Goal: Find specific page/section: Find specific page/section

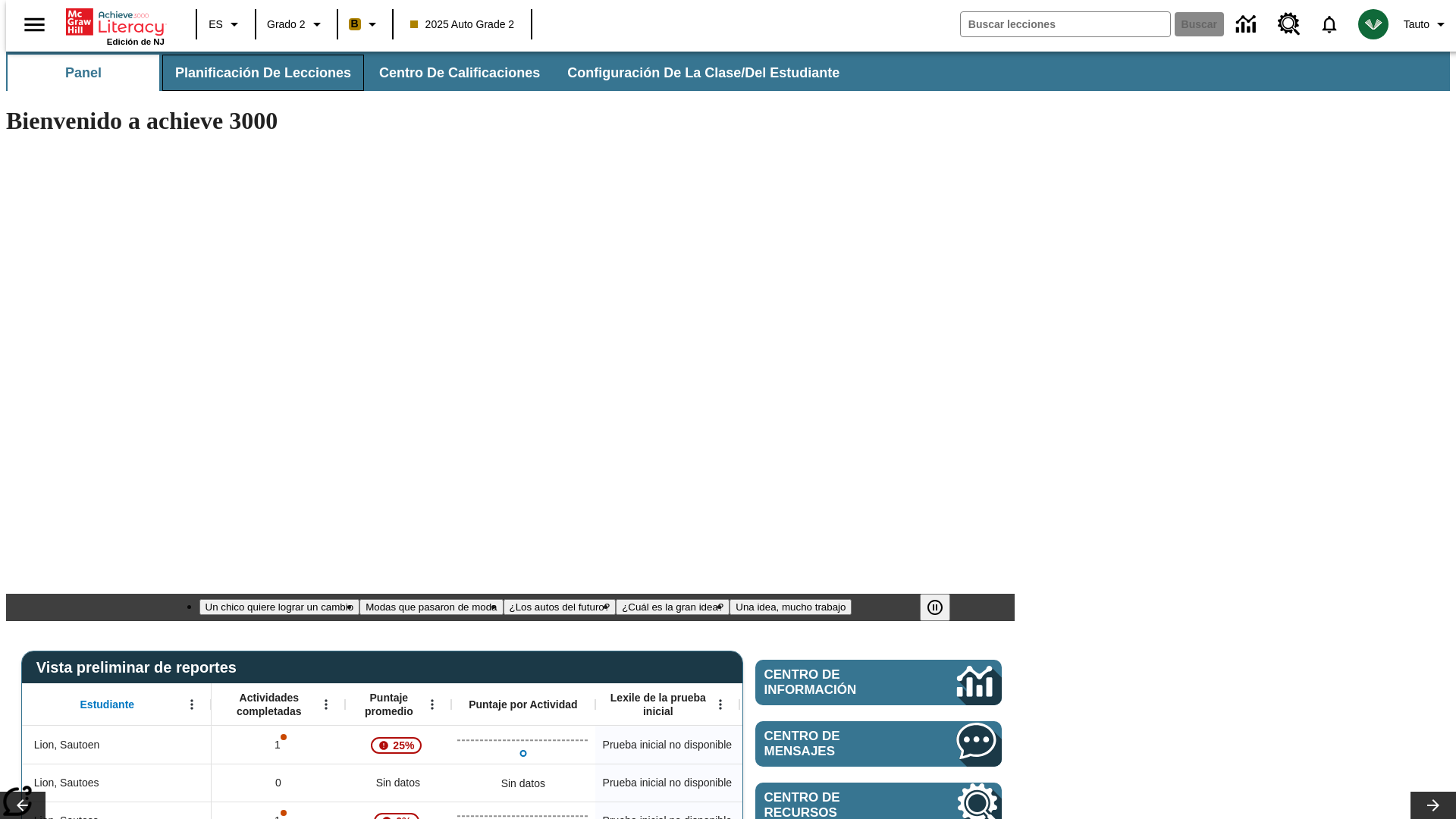
click at [254, 73] on span "Planificación de lecciones" at bounding box center [263, 72] width 176 height 17
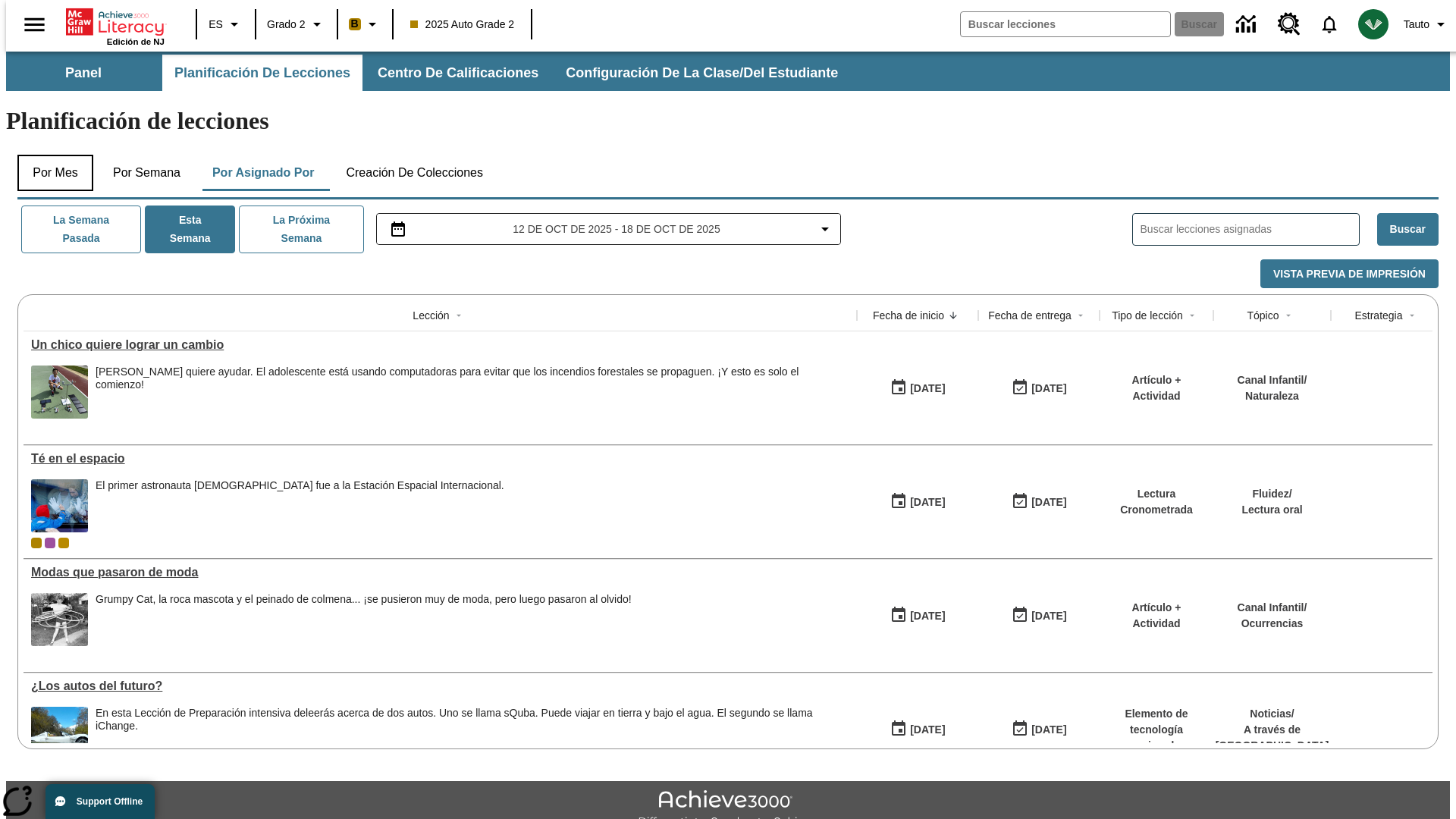
click at [50, 154] on button "Por mes" at bounding box center [54, 172] width 76 height 37
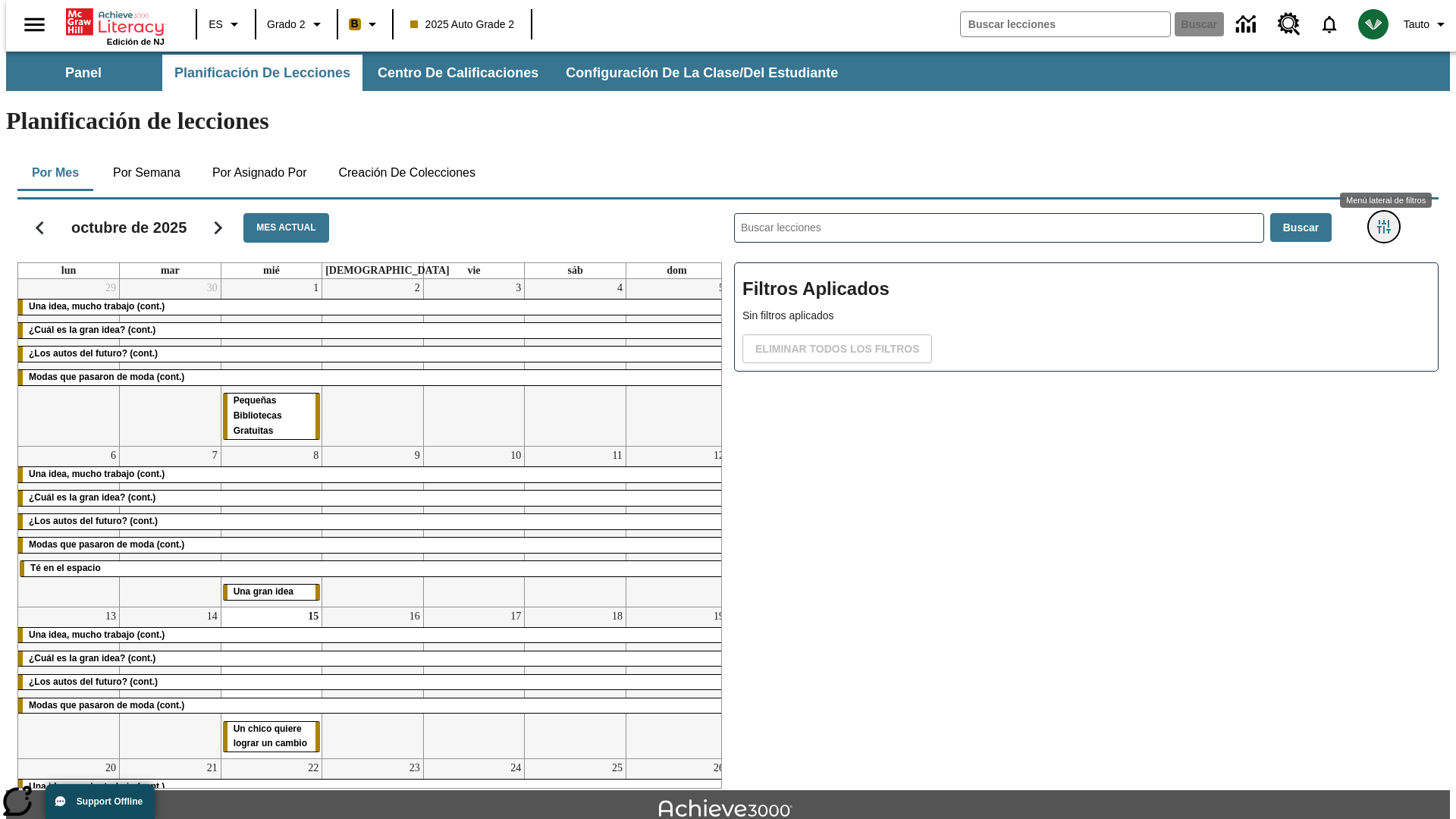
click at [1388, 220] on icon "Menú lateral de filtros" at bounding box center [1383, 227] width 14 height 14
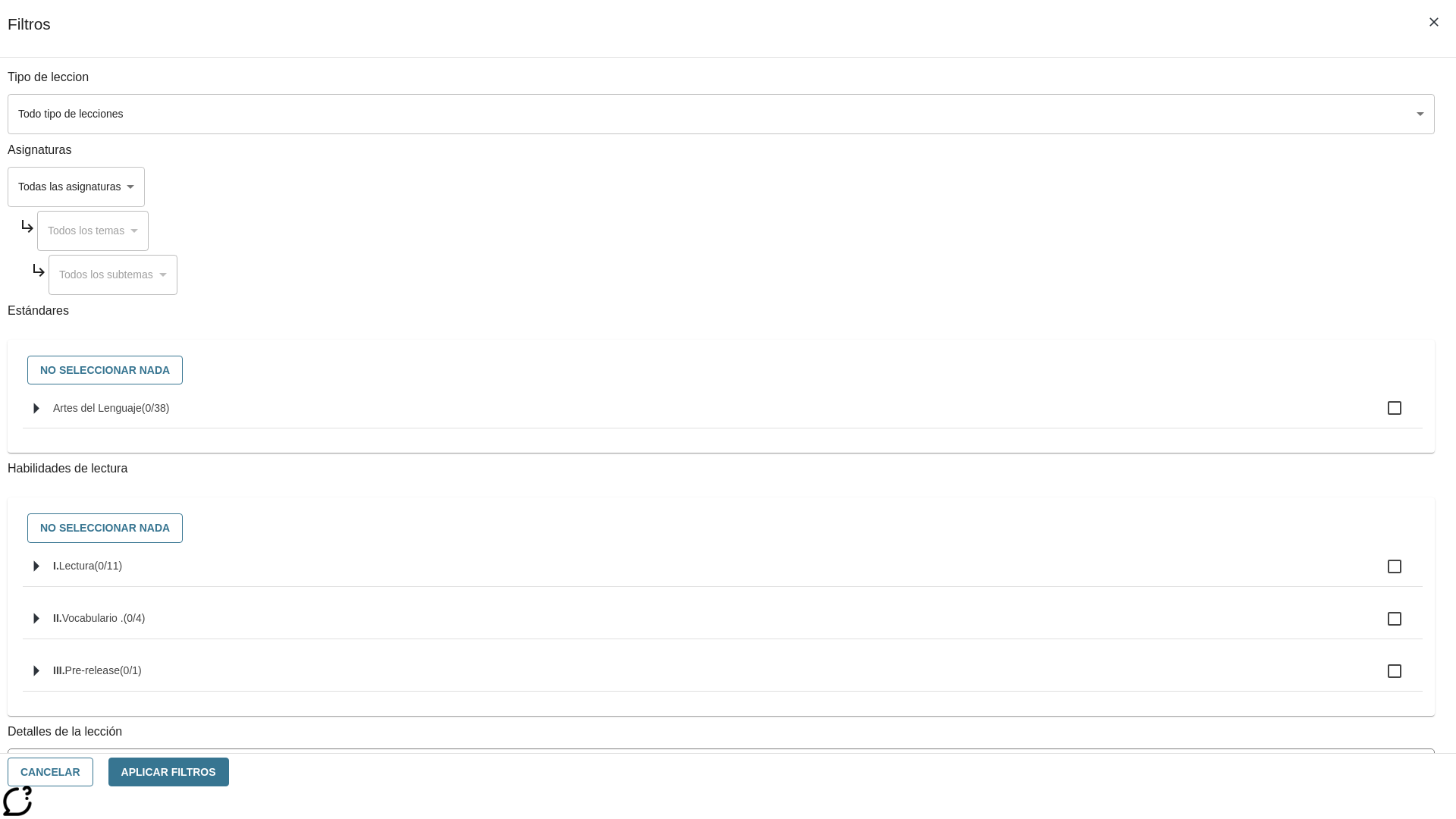
click at [1092, 114] on body "[MEDICAL_DATA] al contenido principal Edición de NJ ES Grado 2 B 2025 Auto Grad…" at bounding box center [727, 469] width 1444 height 836
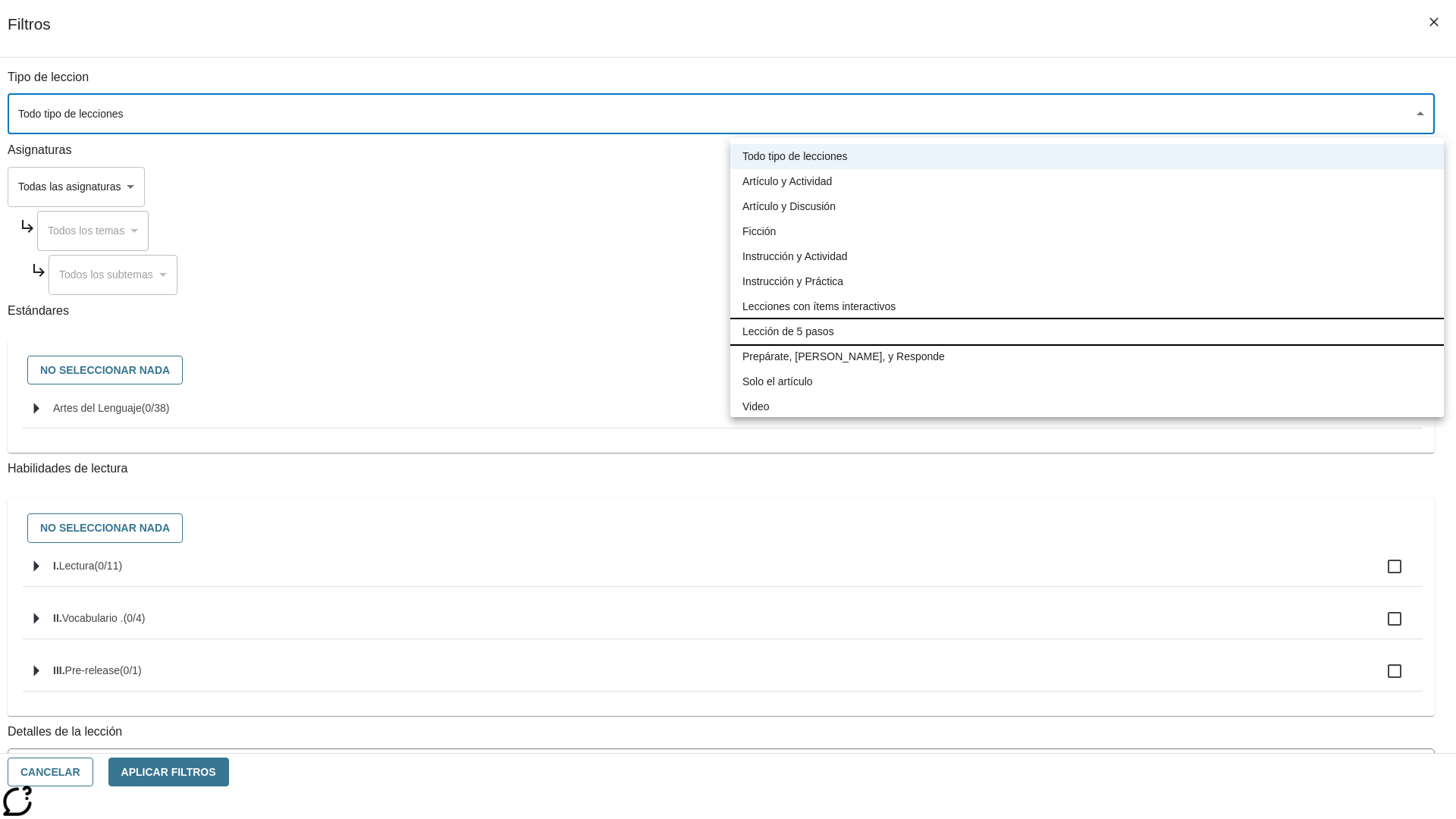
click at [1086, 332] on li "Lección de 5 pasos" at bounding box center [1087, 332] width 713 height 25
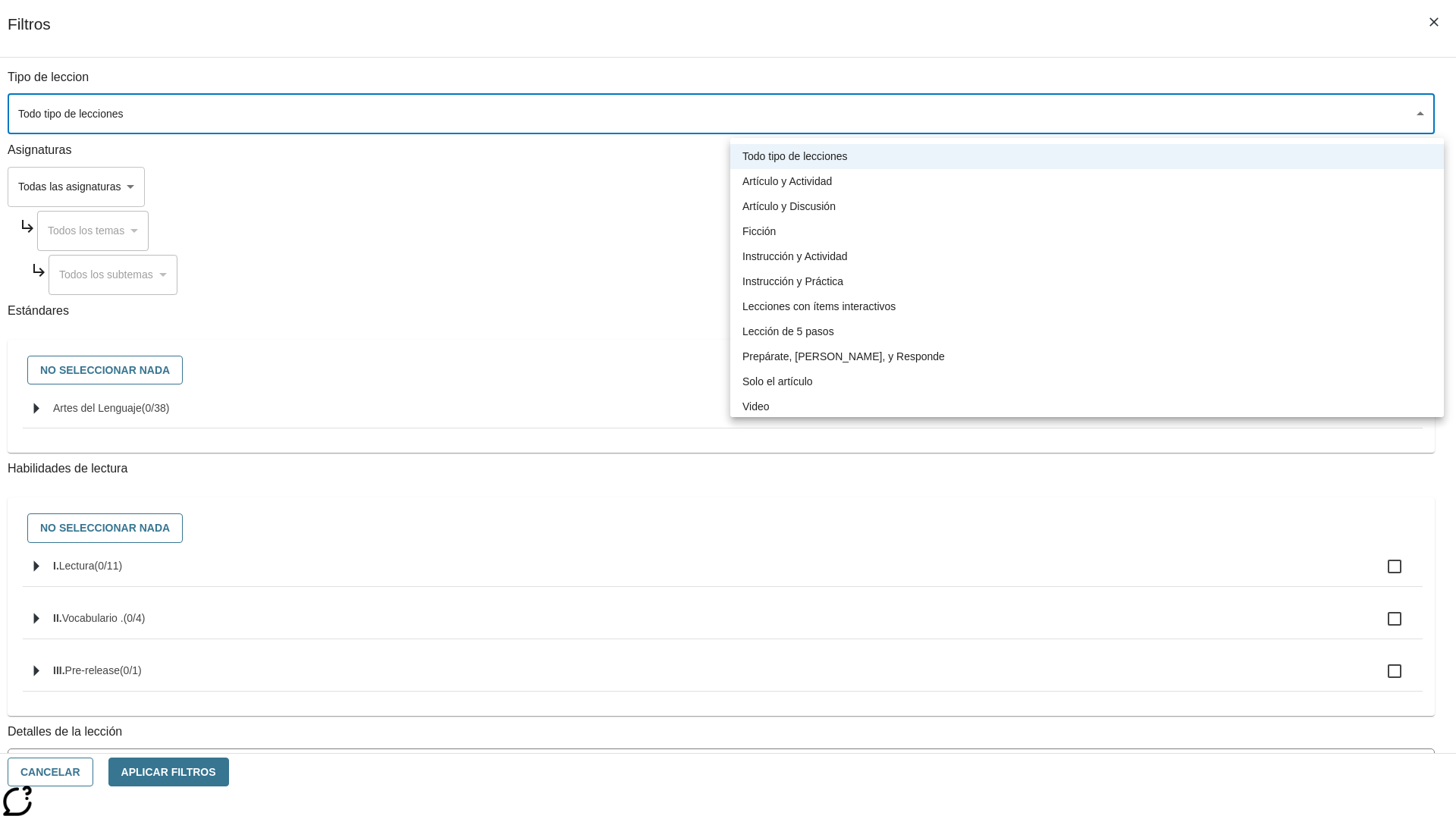
type input "1"
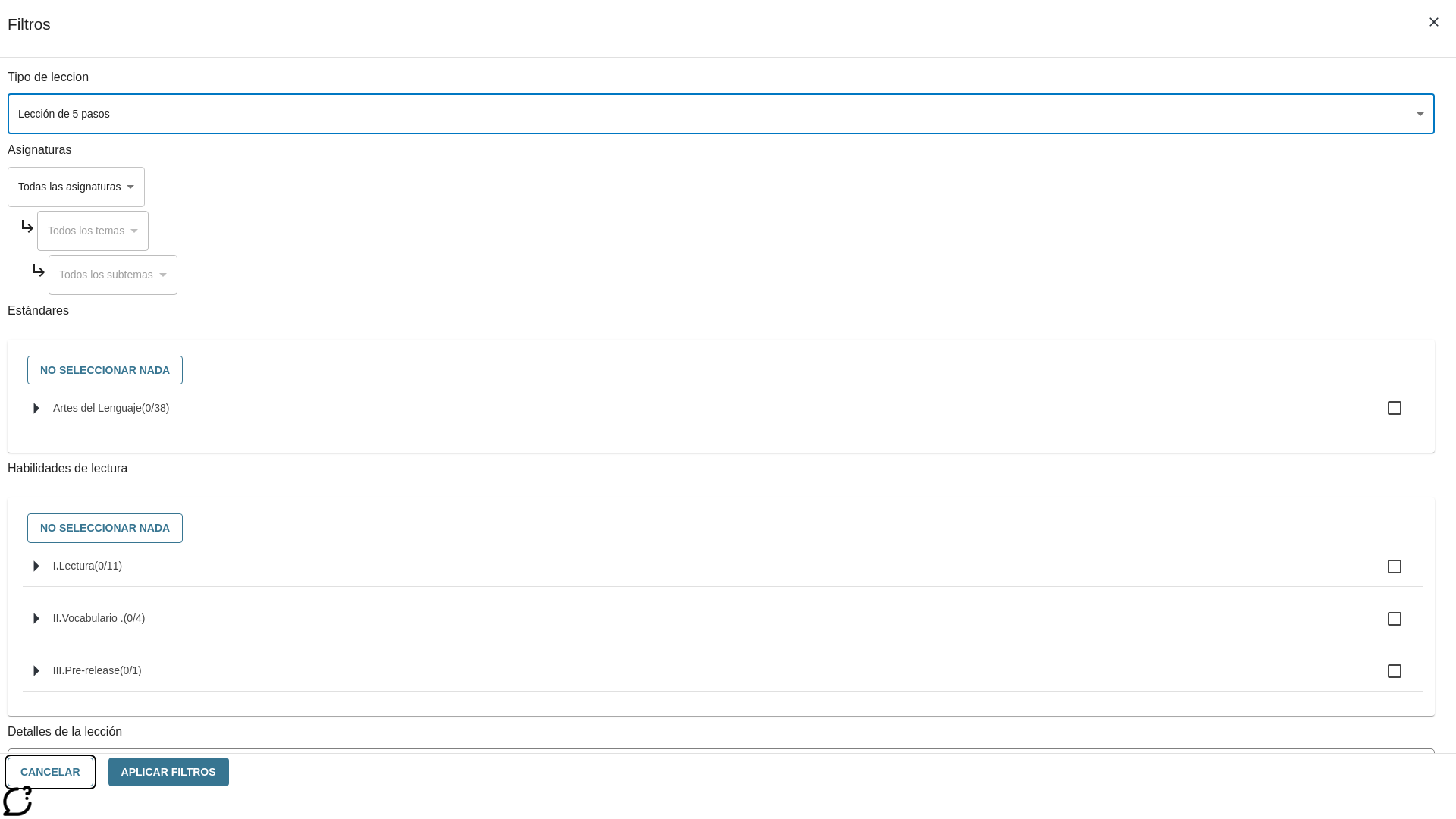
click at [93, 772] on button "Cancelar" at bounding box center [50, 772] width 85 height 29
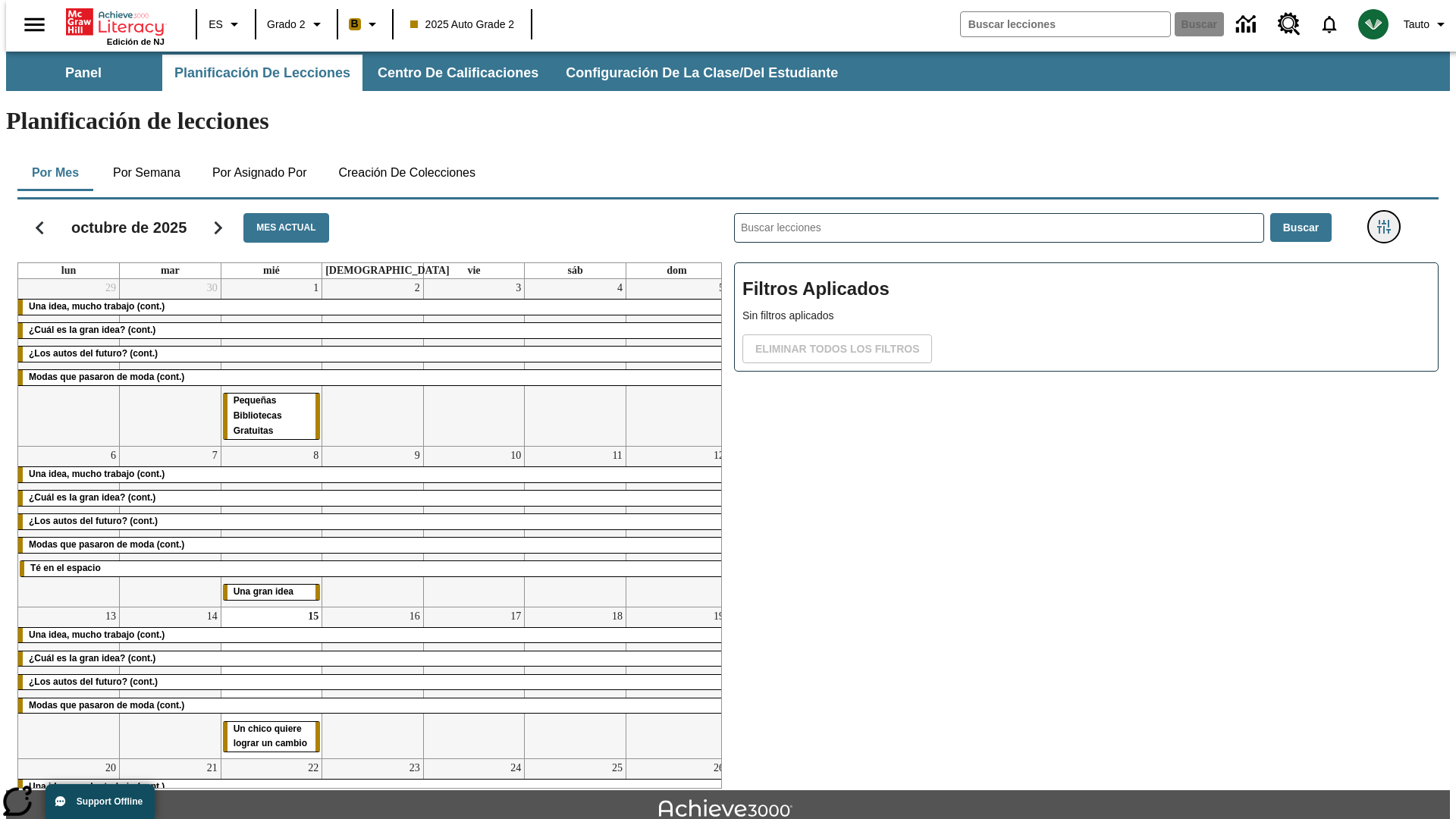
click at [1388, 220] on icon "Menú lateral de filtros" at bounding box center [1383, 227] width 14 height 14
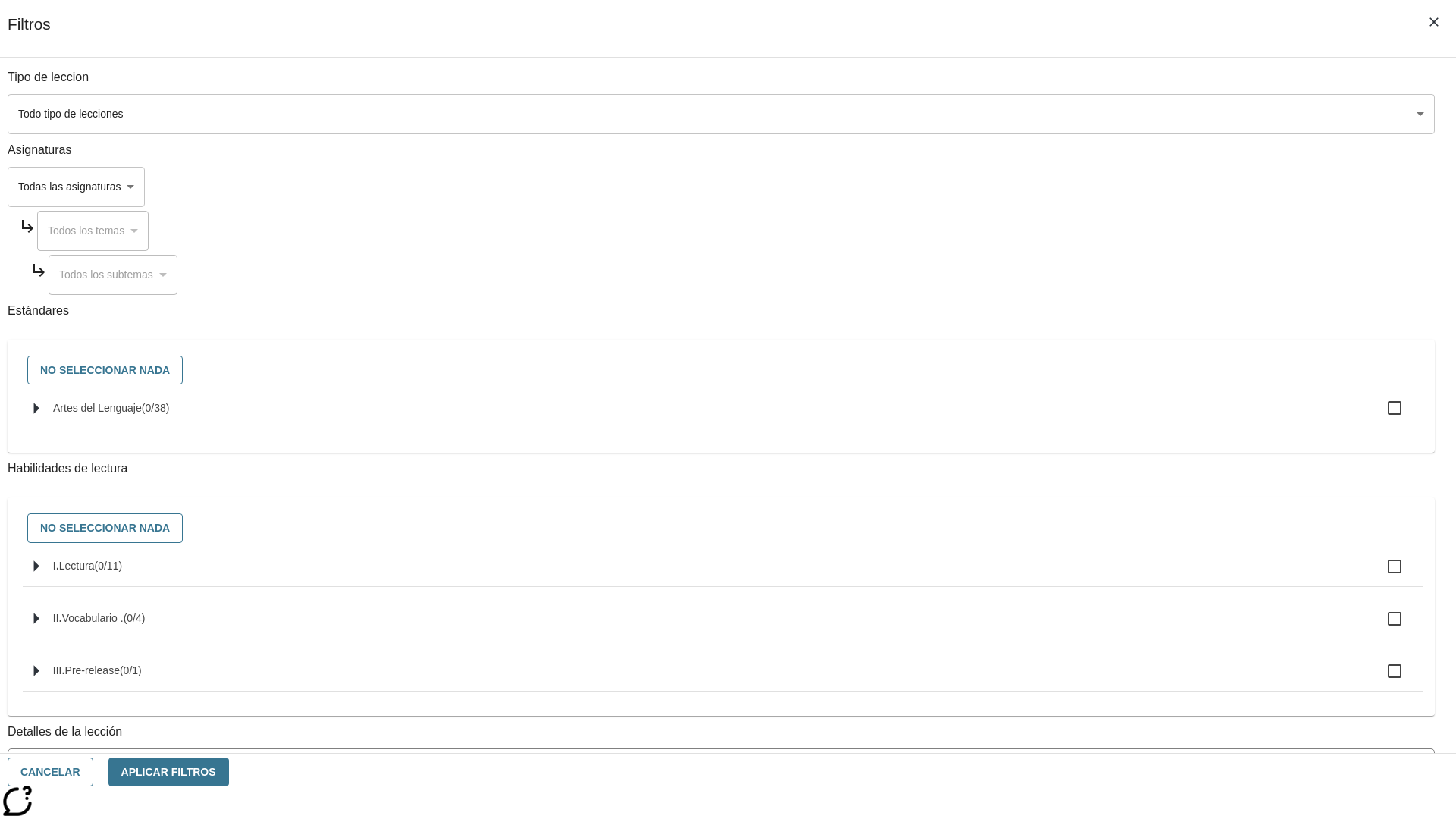
click at [1092, 114] on body "[MEDICAL_DATA] al contenido principal Edición de NJ ES Grado 2 B 2025 Auto Grad…" at bounding box center [727, 469] width 1444 height 836
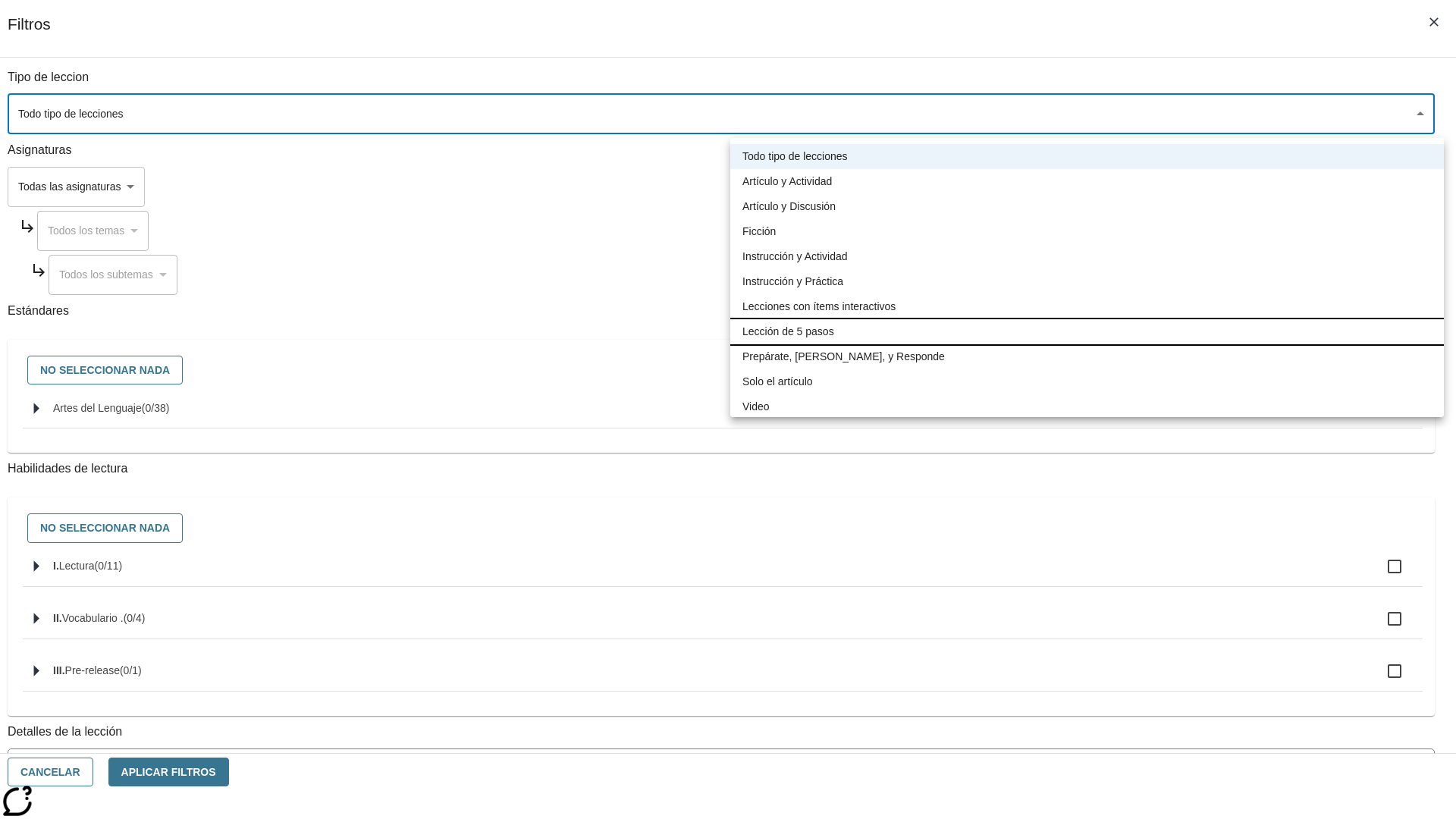
click at [1086, 332] on li "Lección de 5 pasos" at bounding box center [1087, 332] width 713 height 25
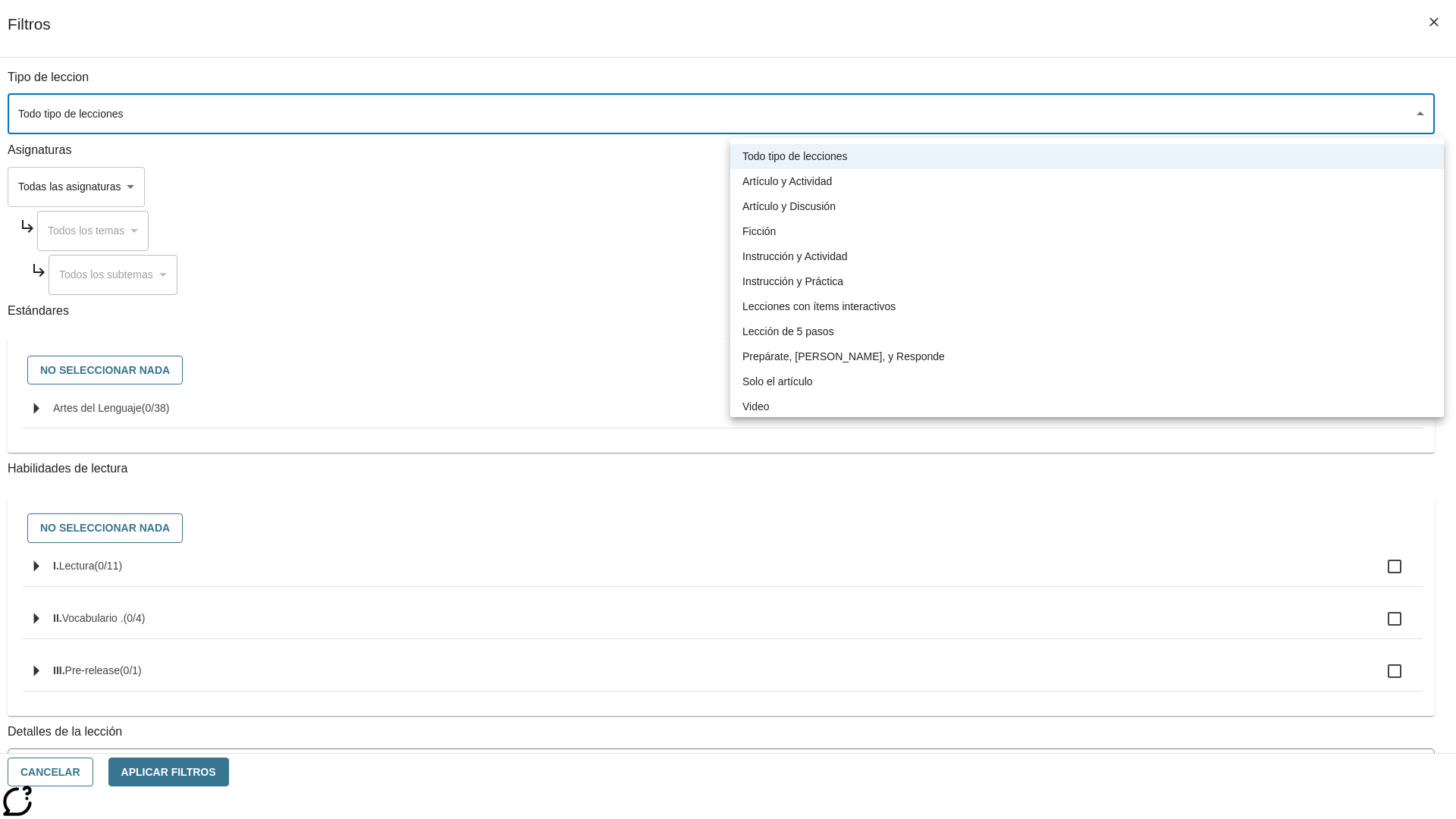
type input "1"
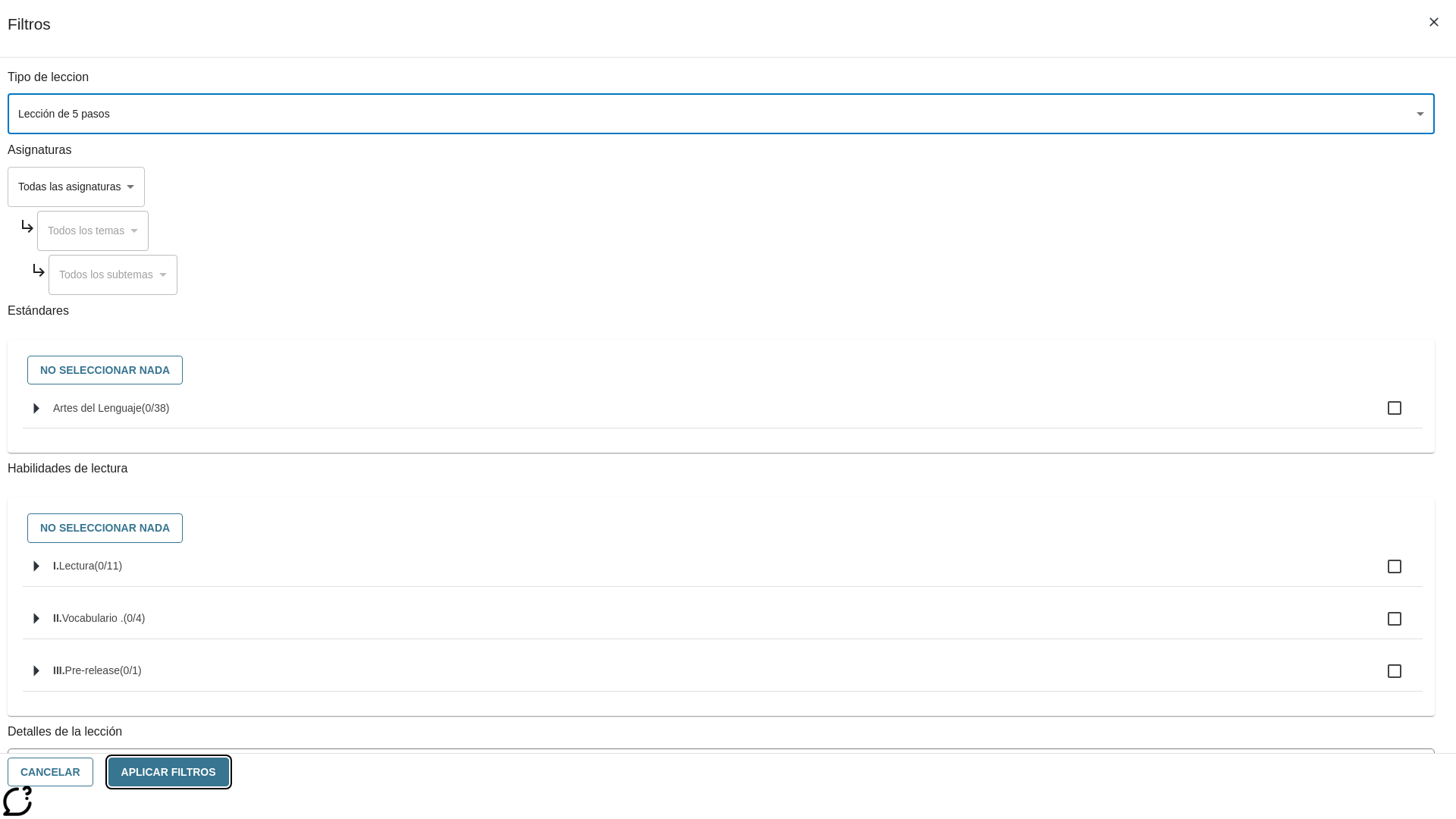
click at [229, 772] on button "Aplicar Filtros" at bounding box center [168, 772] width 120 height 29
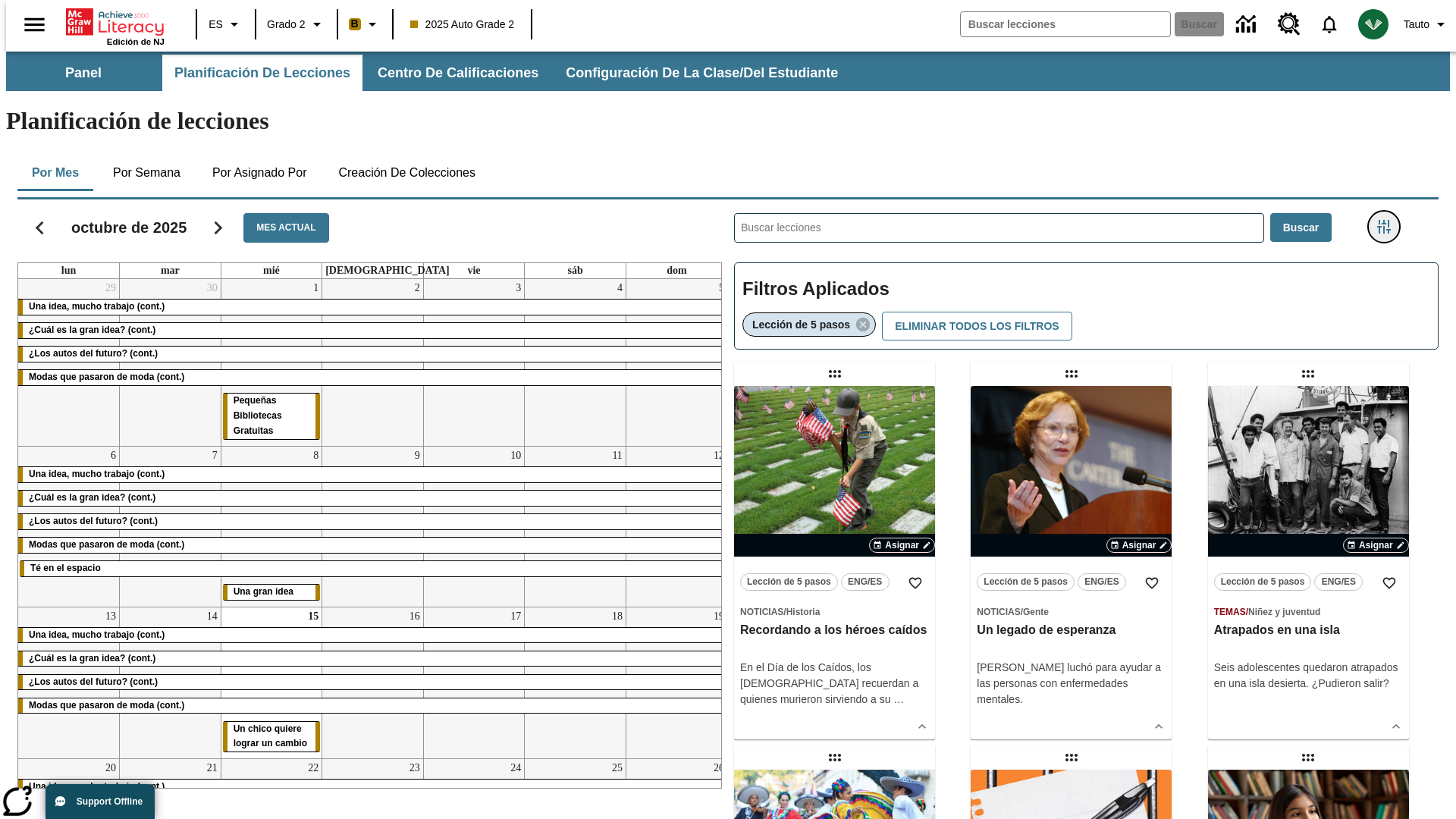
click at [1388, 220] on icon "Menú lateral de filtros" at bounding box center [1383, 227] width 14 height 14
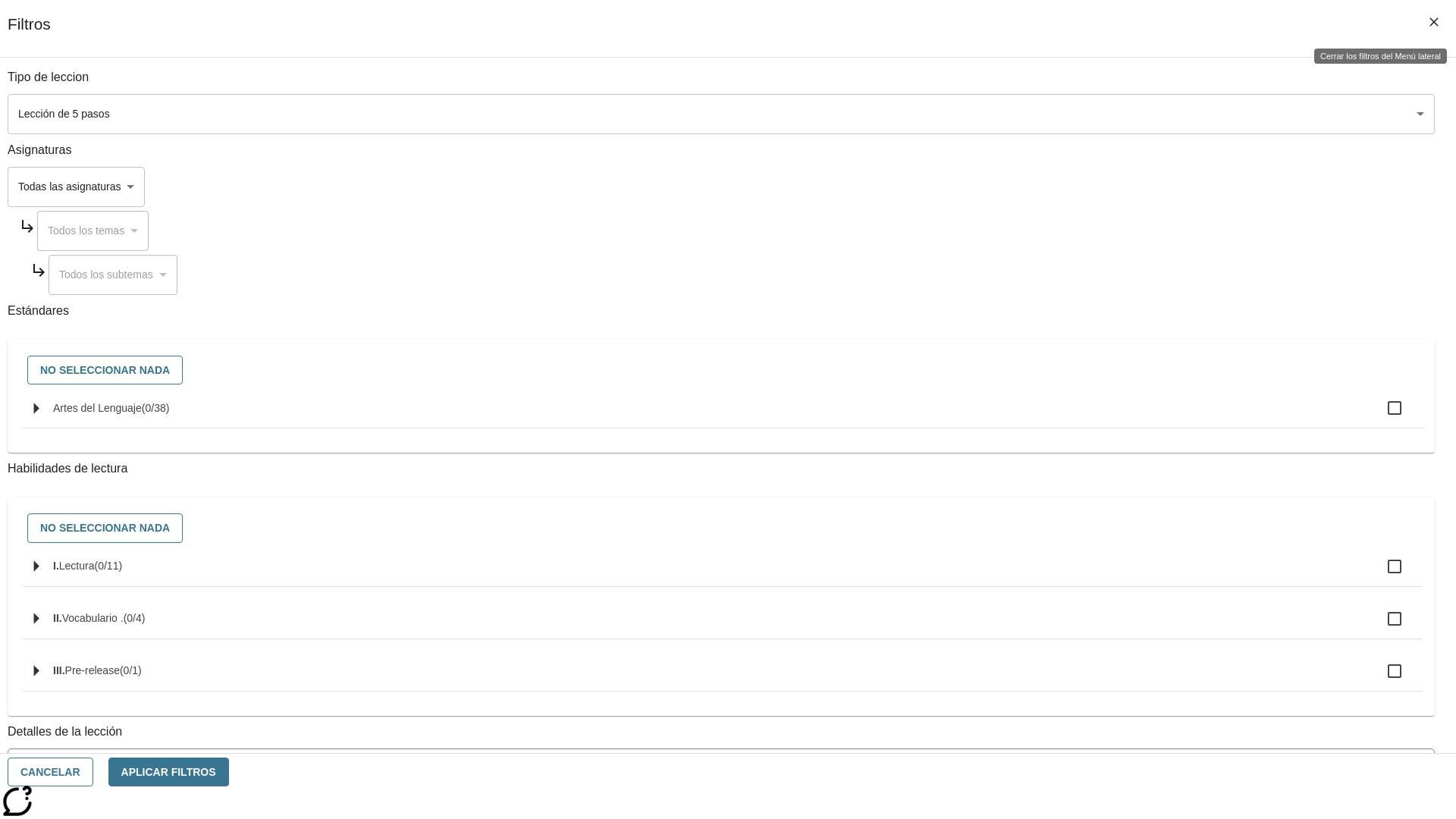
click at [1433, 22] on icon "Cerrar los filtros del Menú lateral" at bounding box center [1433, 21] width 9 height 9
click at [1388, 220] on icon "Menú lateral de filtros" at bounding box center [1383, 227] width 14 height 14
click at [1433, 22] on icon "Cerrar los filtros del Menú lateral" at bounding box center [1433, 21] width 9 height 9
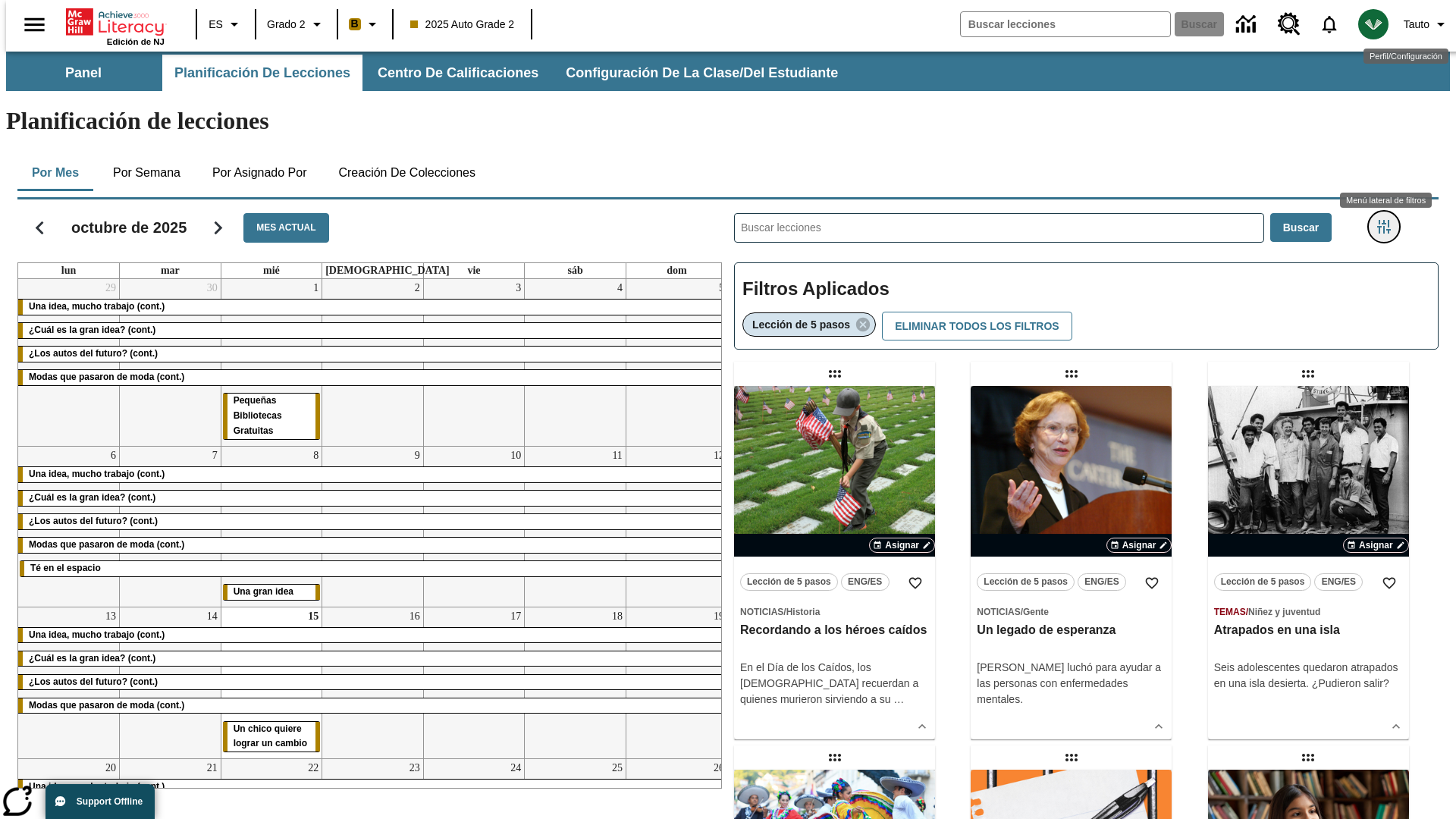
click at [1388, 220] on icon "Menú lateral de filtros" at bounding box center [1383, 227] width 14 height 14
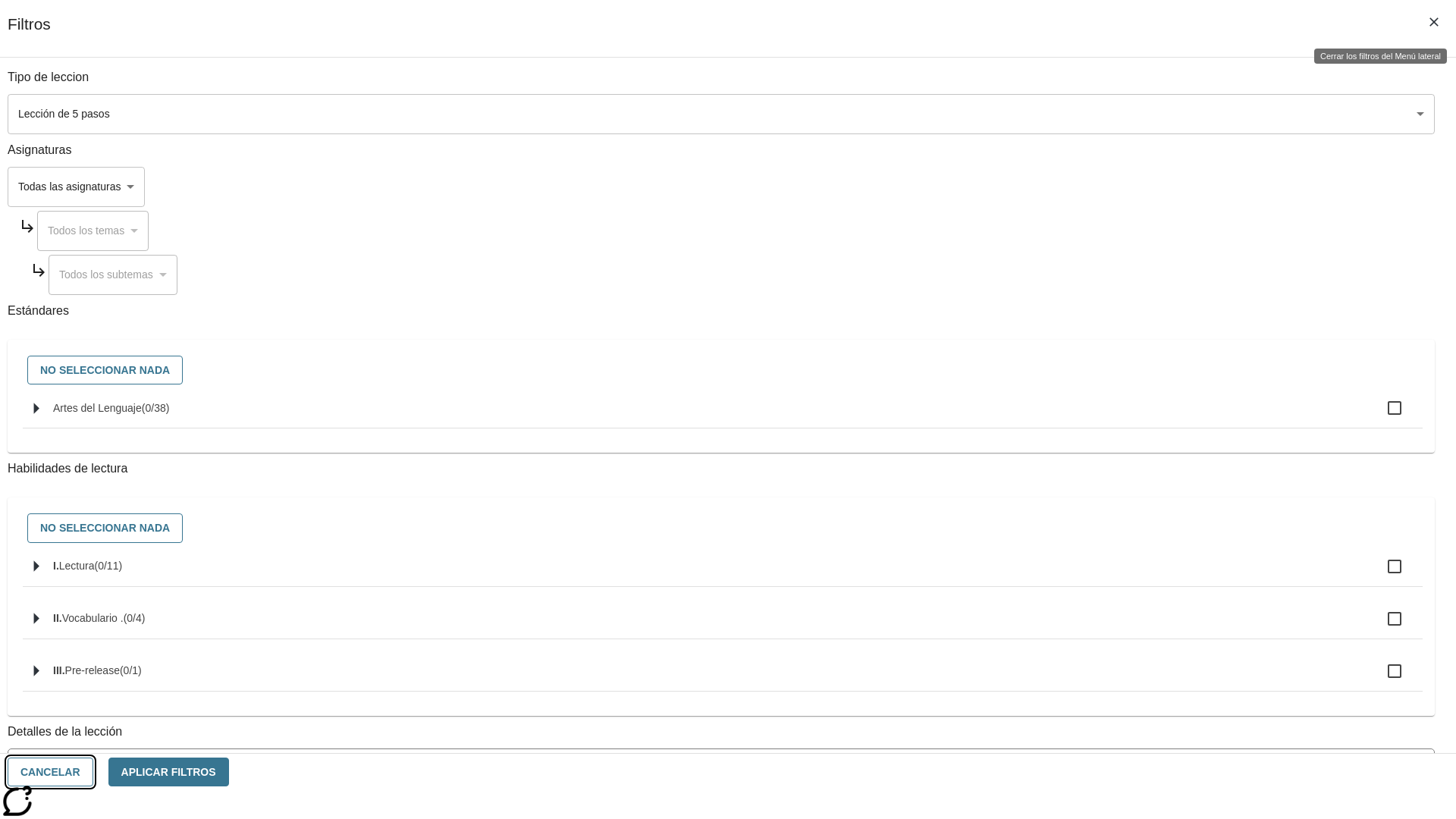
click at [93, 772] on button "Cancelar" at bounding box center [50, 772] width 85 height 29
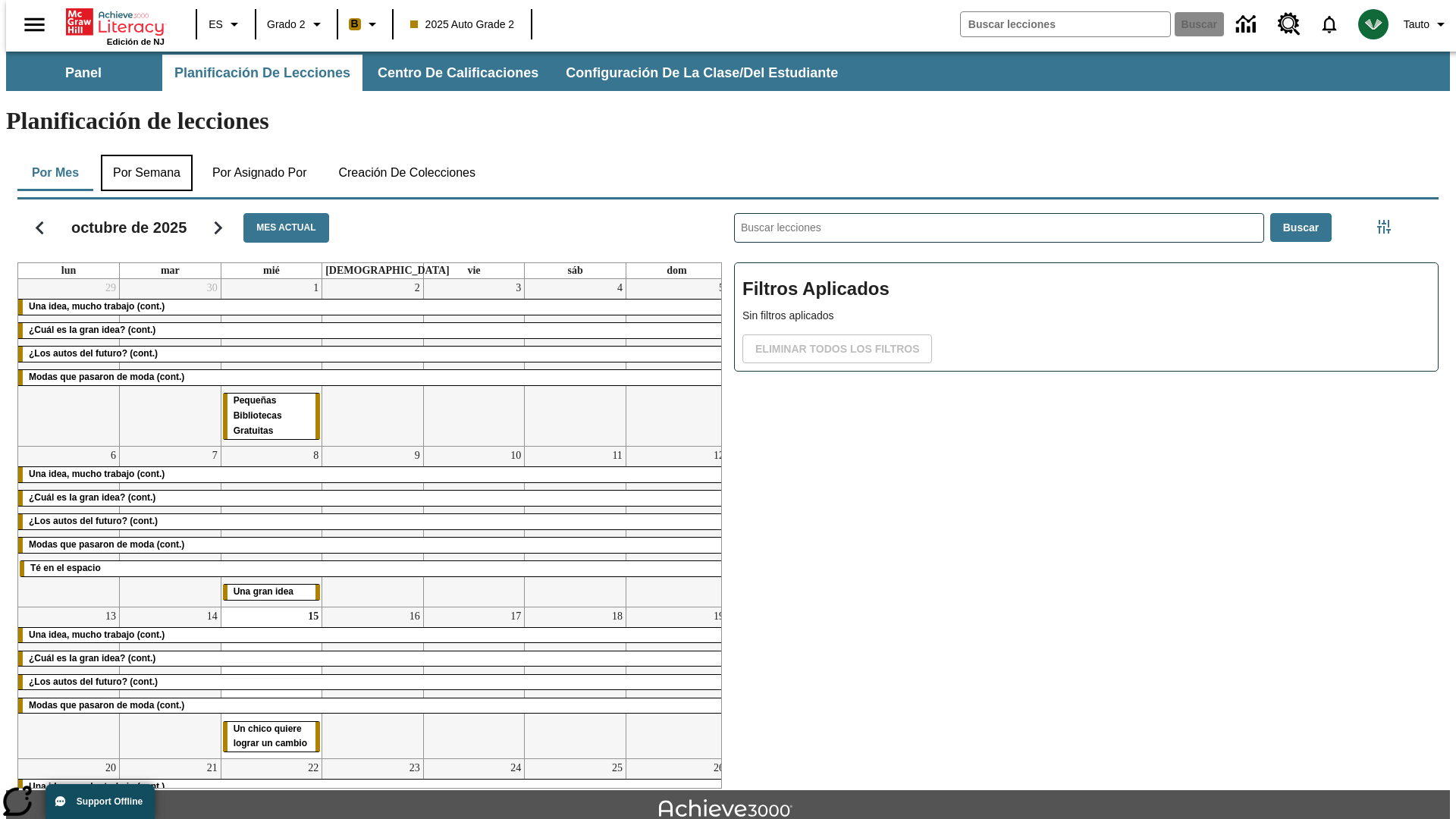
click at [141, 154] on button "Por semana" at bounding box center [146, 172] width 92 height 37
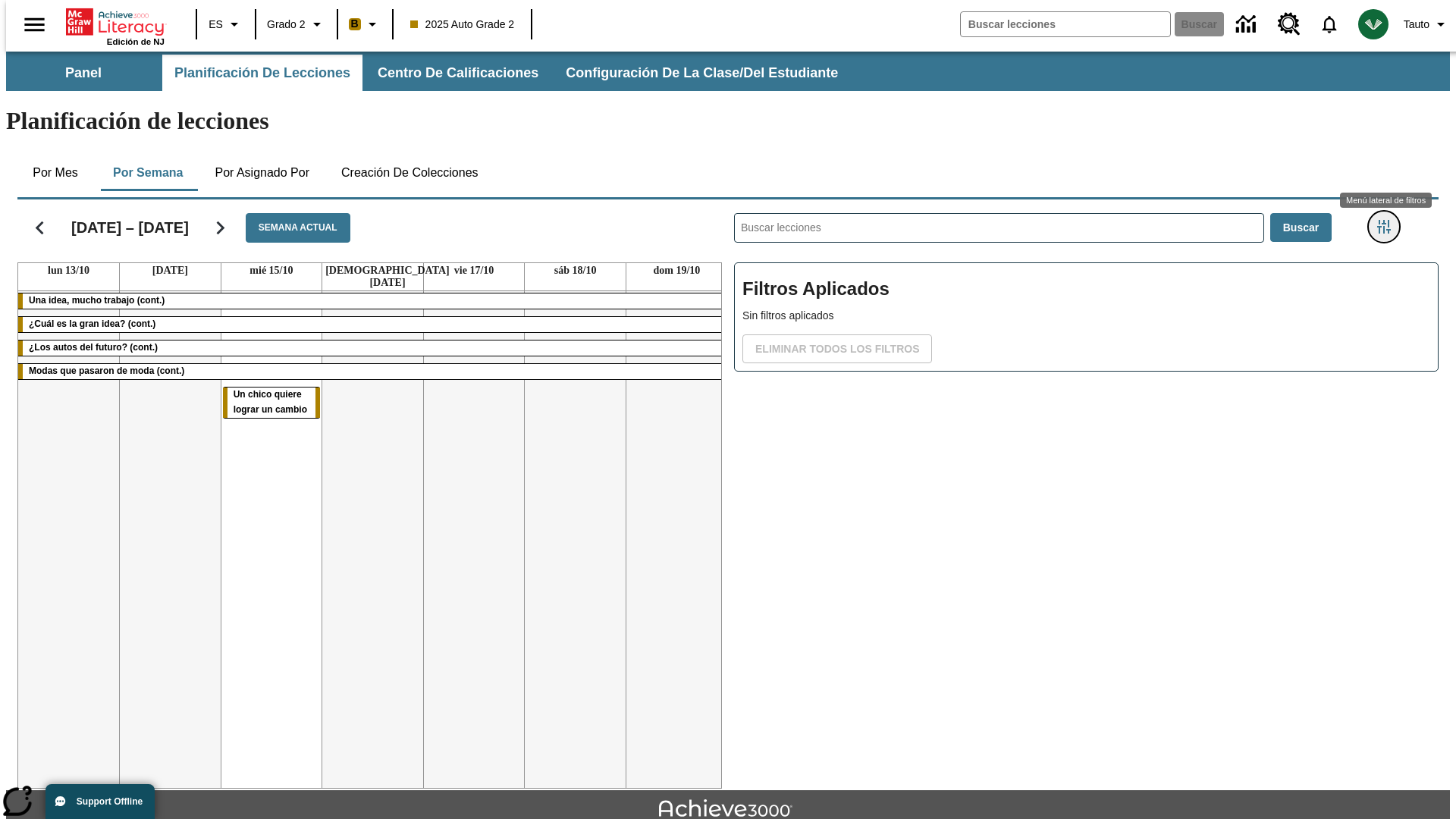
click at [1388, 220] on icon "Menú lateral de filtros" at bounding box center [1383, 227] width 14 height 14
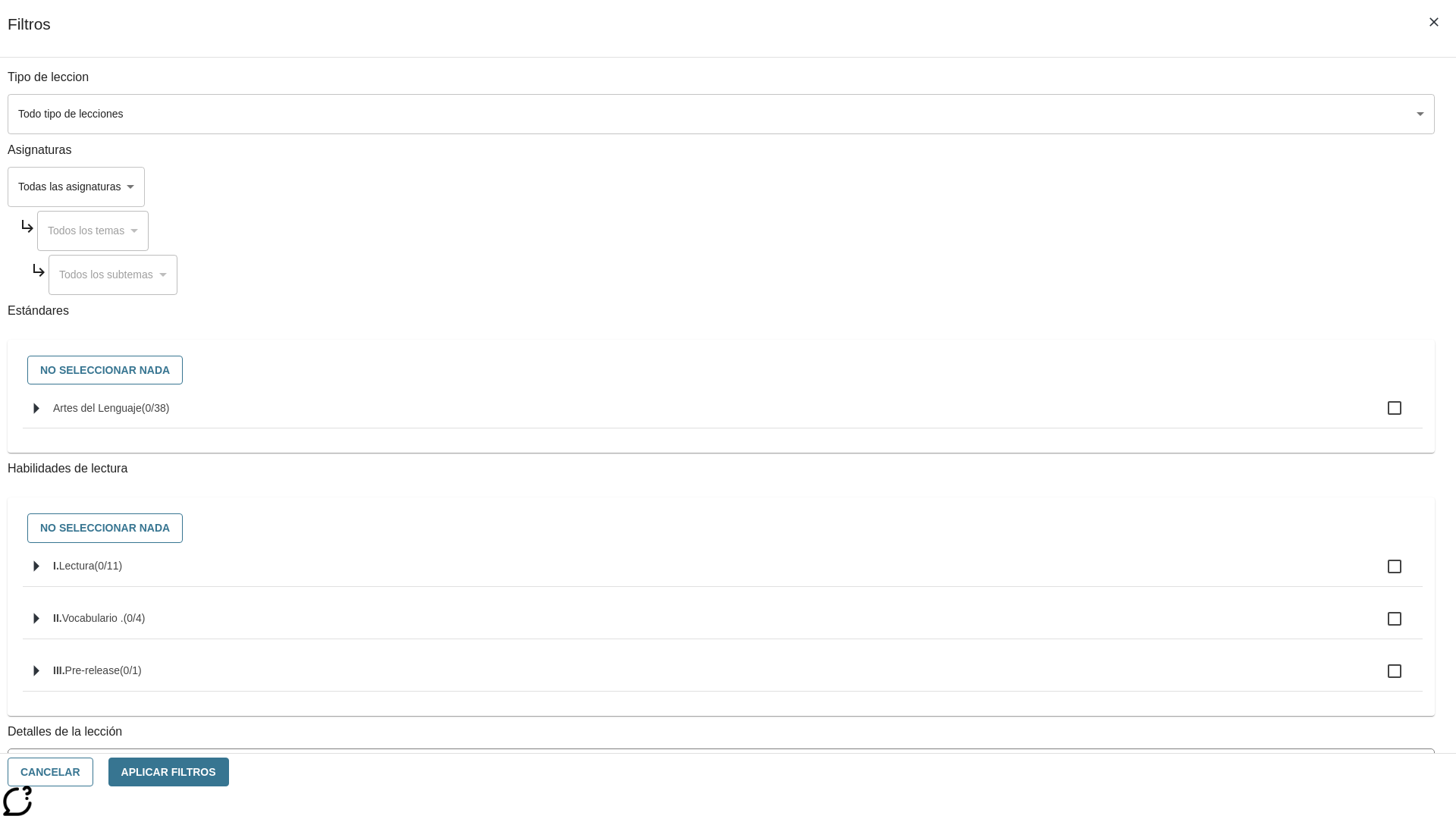
click at [1092, 114] on body "[MEDICAL_DATA] al contenido principal Edición de NJ ES Grado 2 B 2025 Auto Grad…" at bounding box center [727, 469] width 1444 height 836
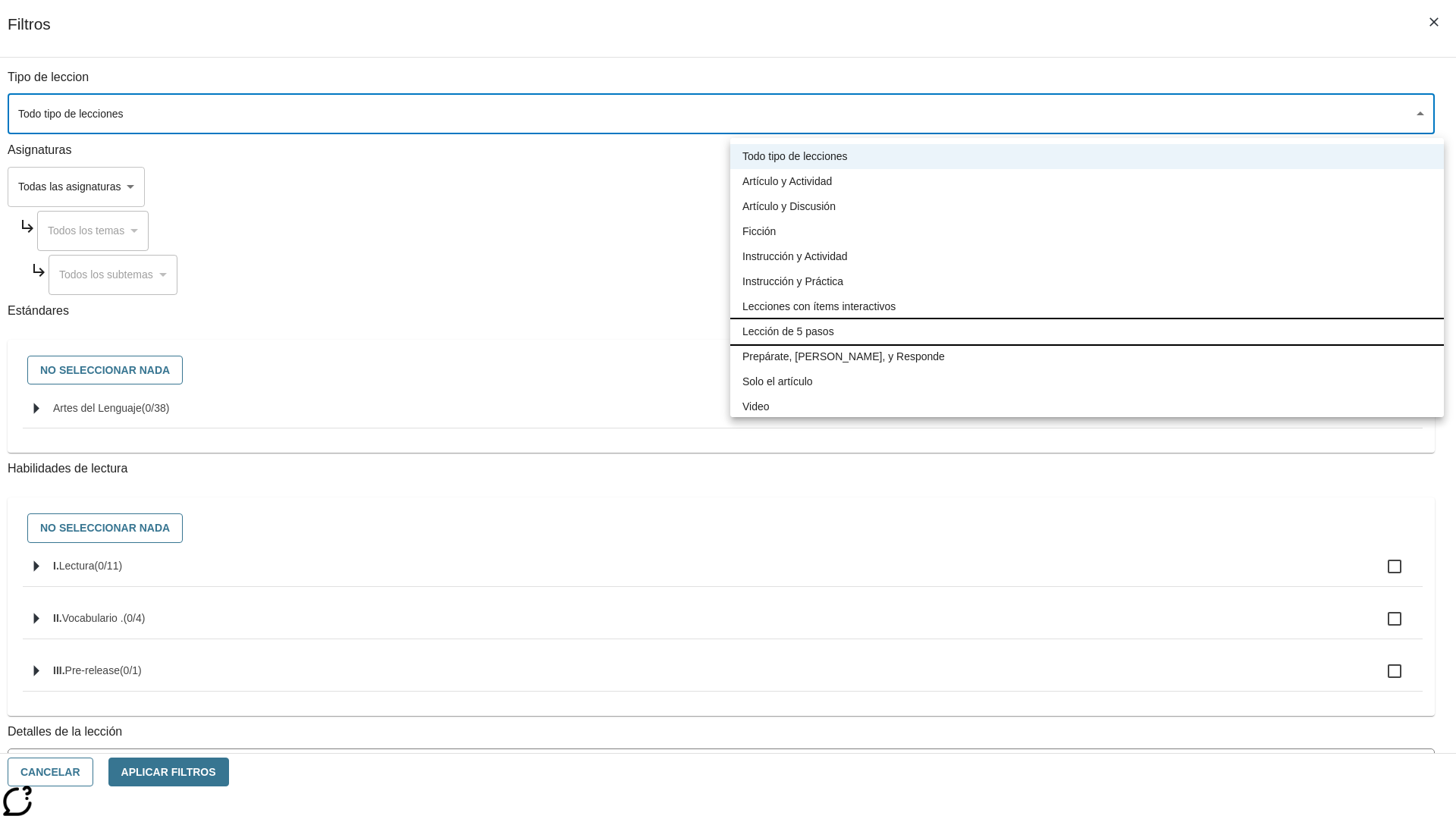
click at [1086, 332] on li "Lección de 5 pasos" at bounding box center [1087, 332] width 713 height 25
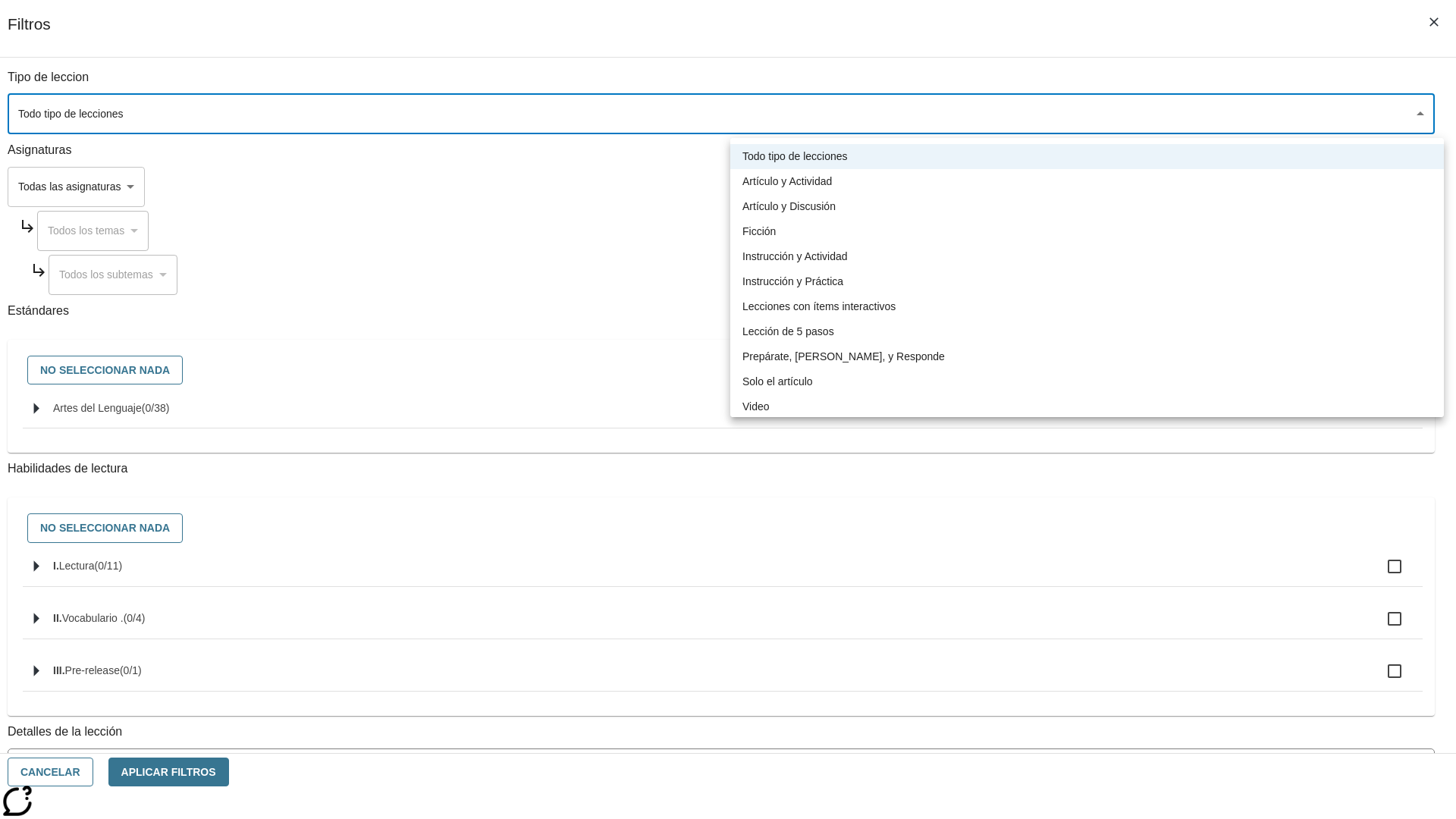
type input "1"
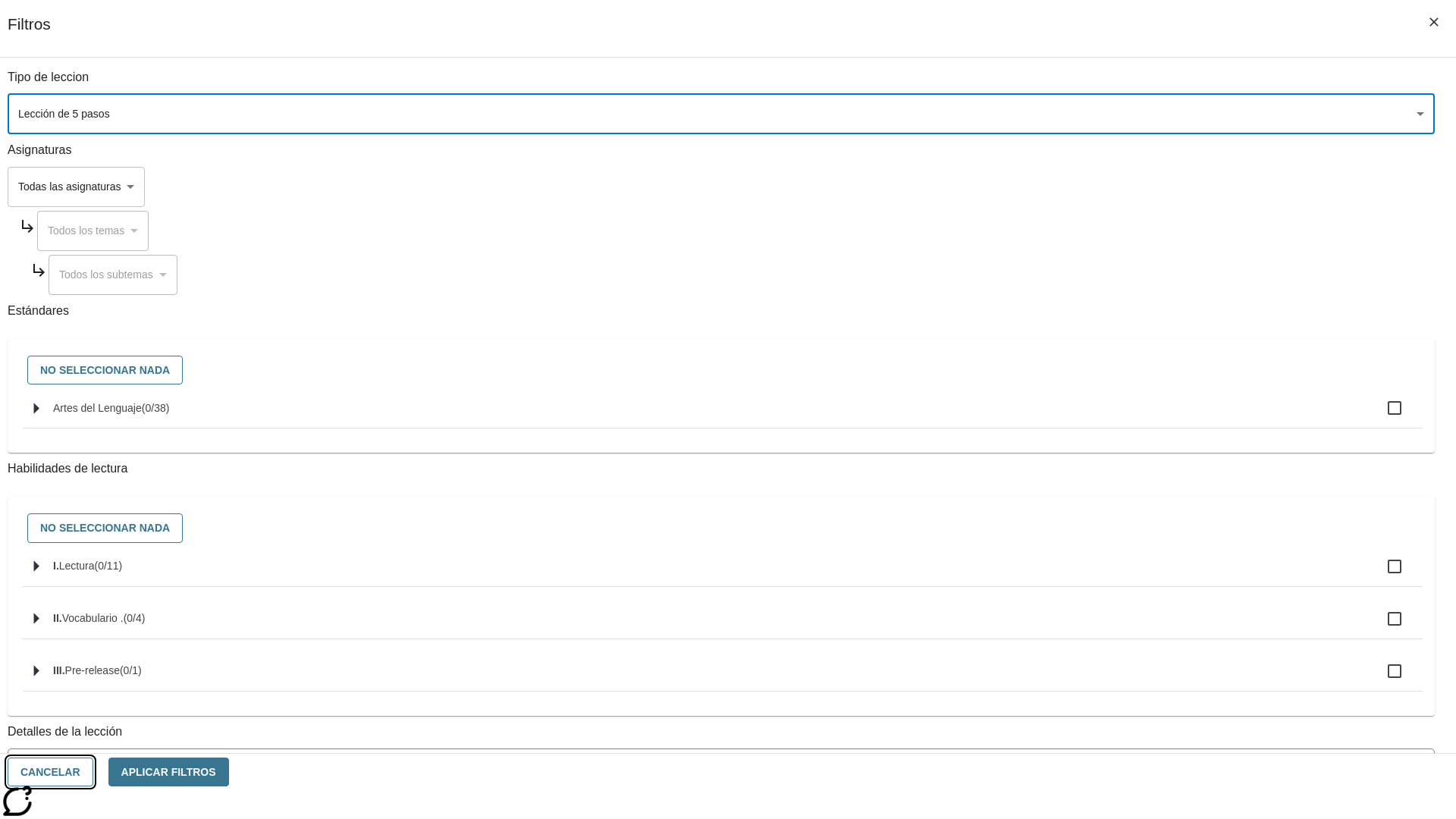
click at [93, 772] on button "Cancelar" at bounding box center [50, 772] width 85 height 29
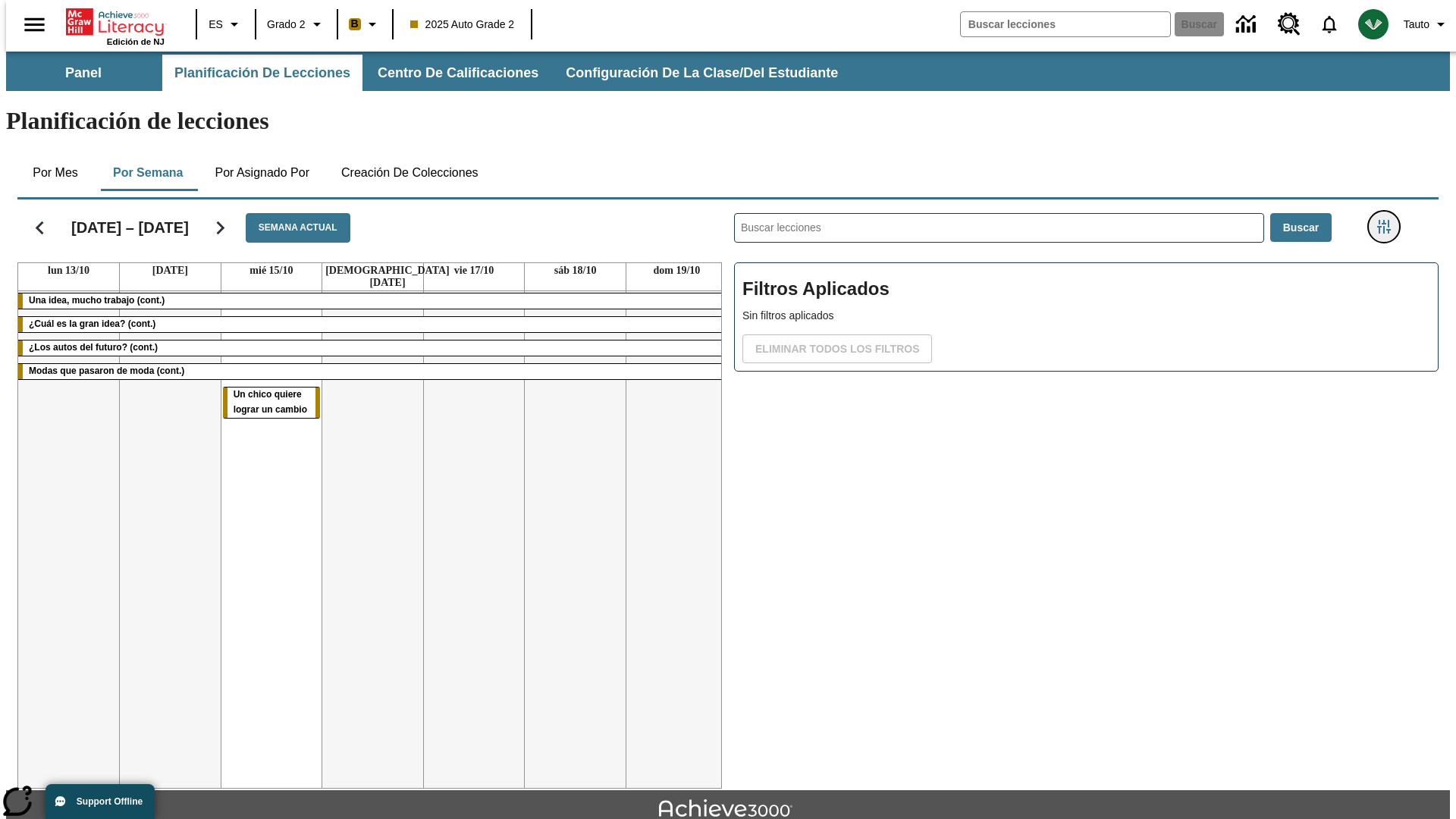
click at [1388, 220] on icon "Menú lateral de filtros" at bounding box center [1383, 227] width 14 height 14
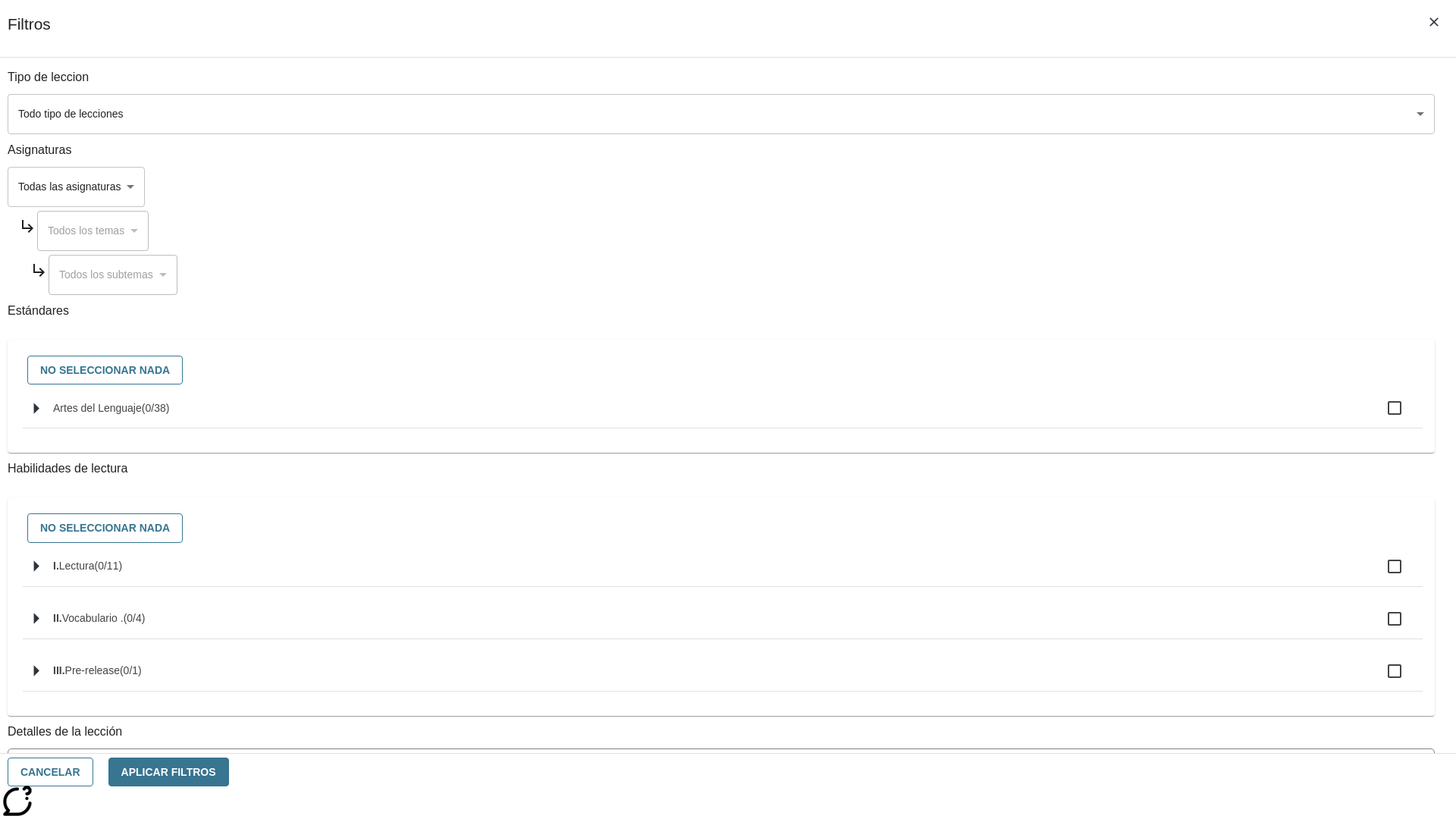
click at [1092, 114] on body "[MEDICAL_DATA] al contenido principal Edición de NJ ES Grado 2 B 2025 Auto Grad…" at bounding box center [727, 469] width 1444 height 836
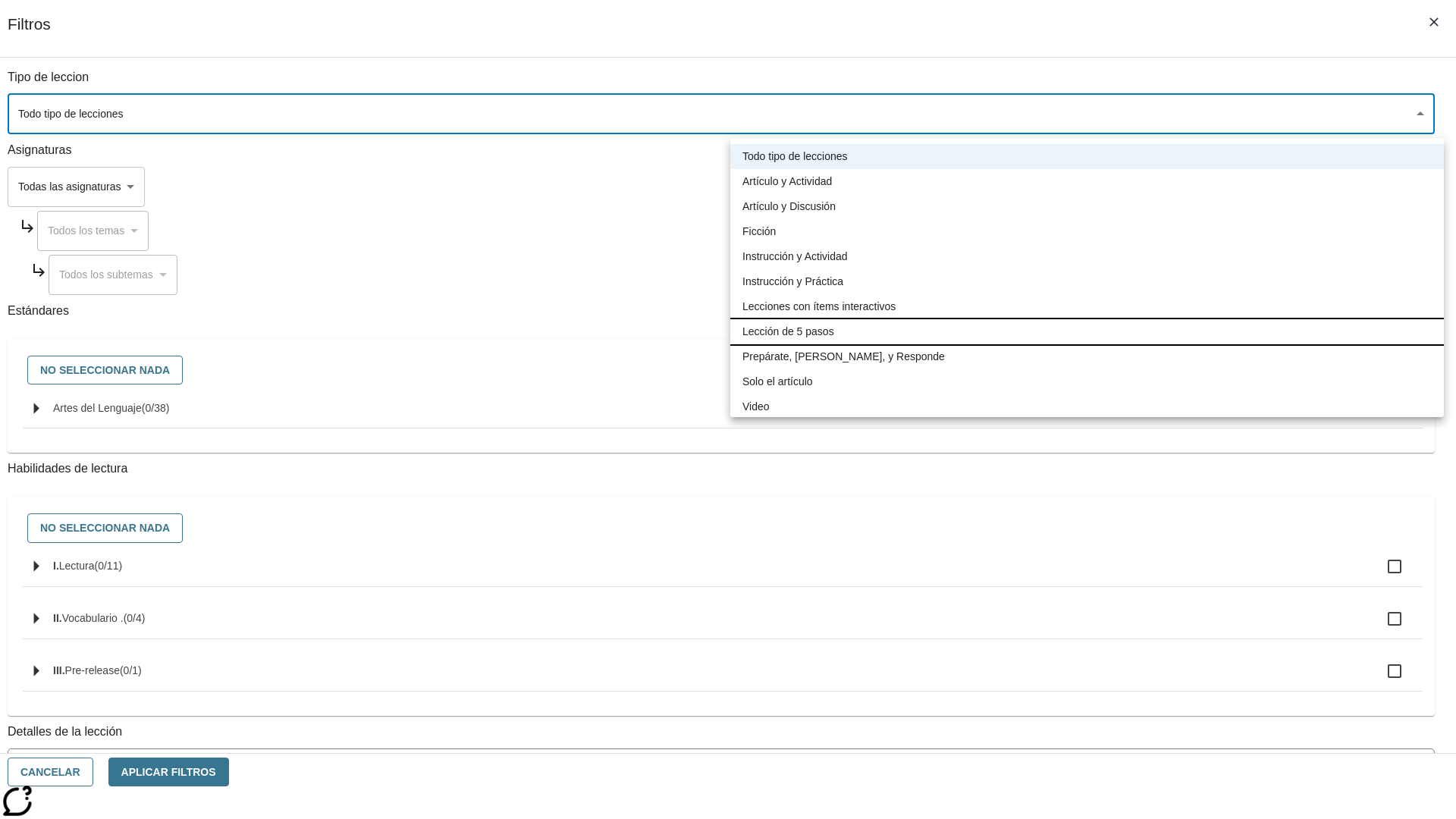
click at [1086, 332] on li "Lección de 5 pasos" at bounding box center [1087, 332] width 713 height 25
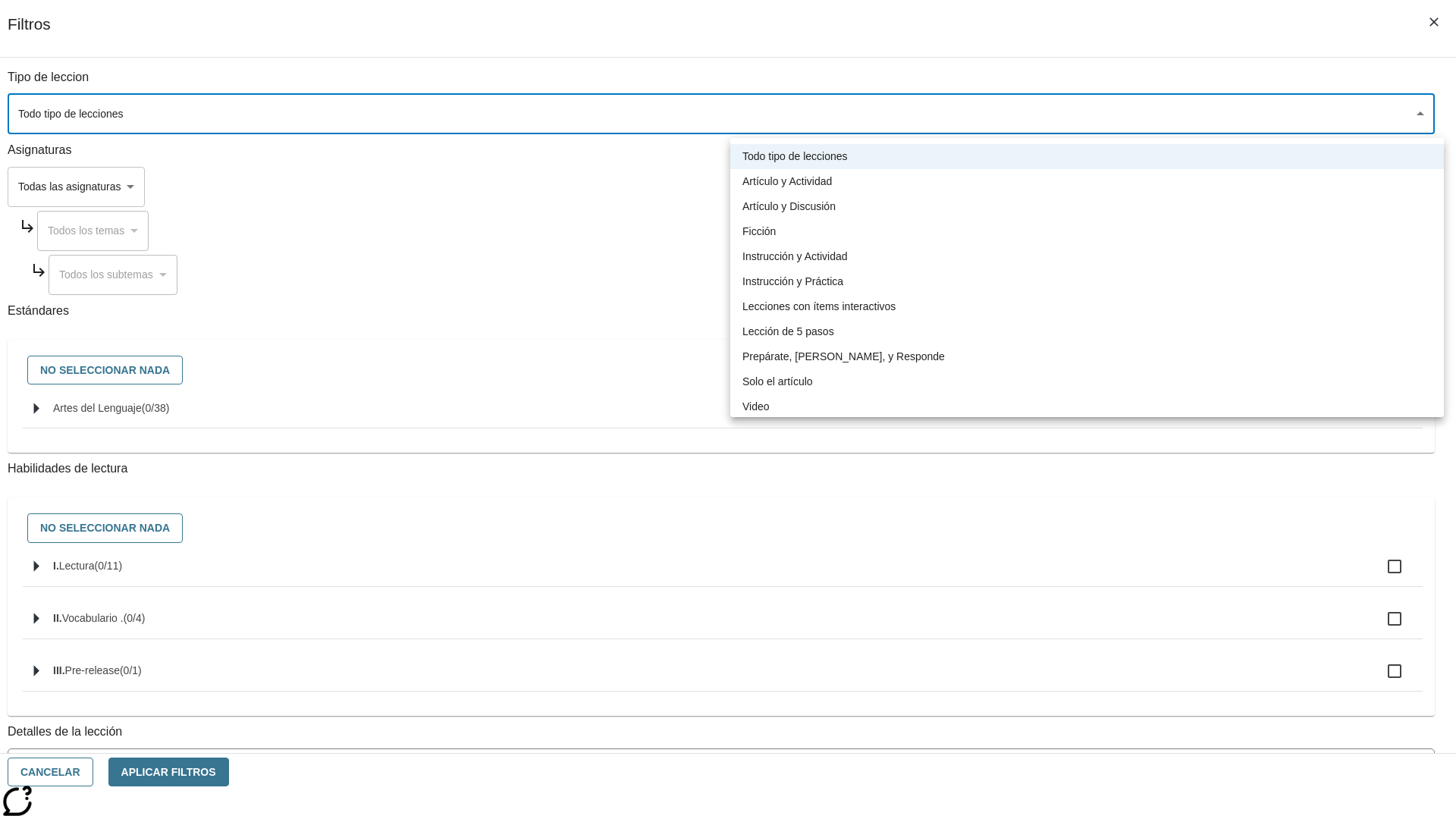
type input "1"
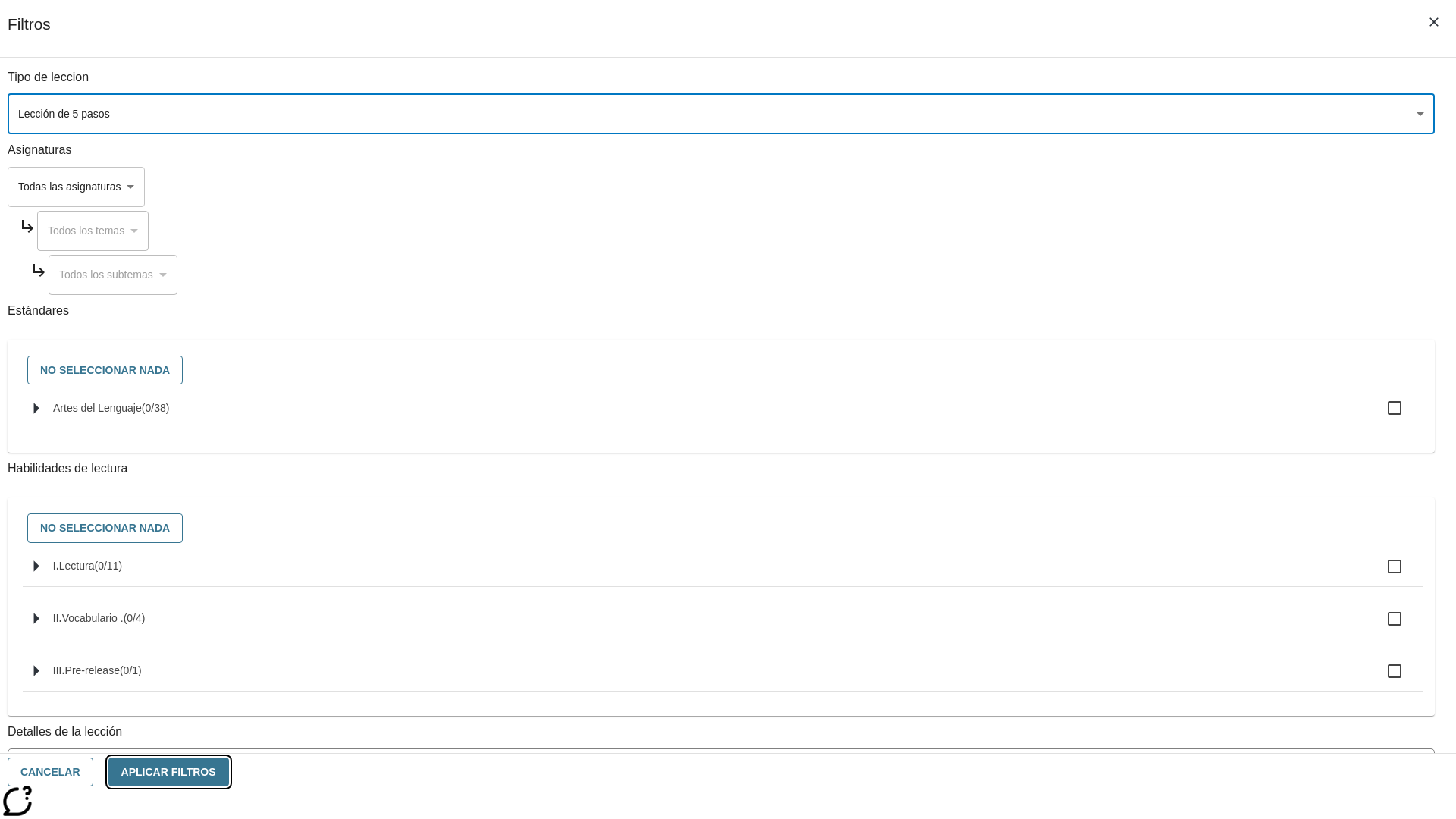
click at [229, 772] on button "Aplicar Filtros" at bounding box center [168, 772] width 120 height 29
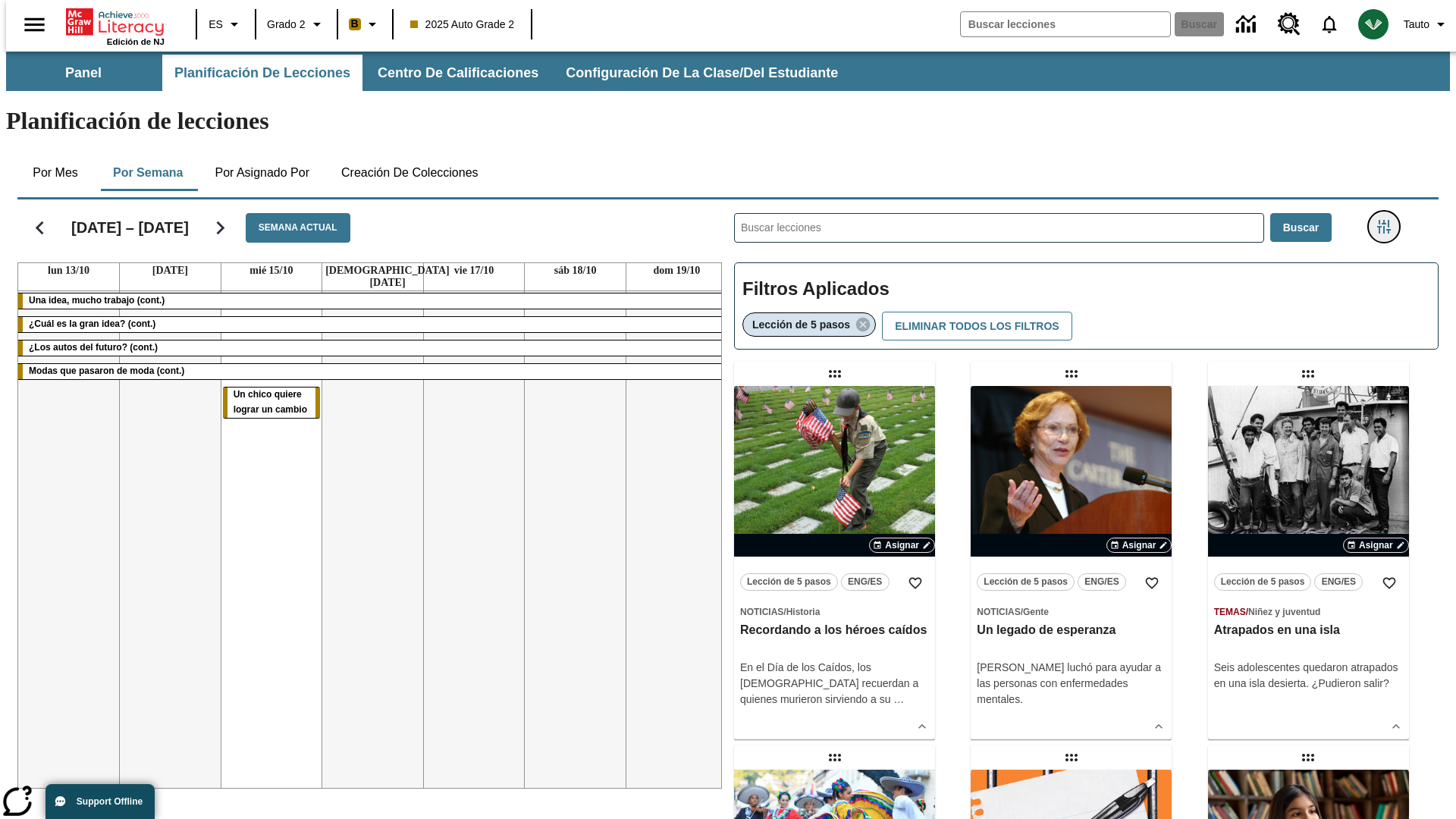
click at [1388, 220] on icon "Menú lateral de filtros" at bounding box center [1383, 227] width 14 height 14
